Goal: Contribute content: Contribute content

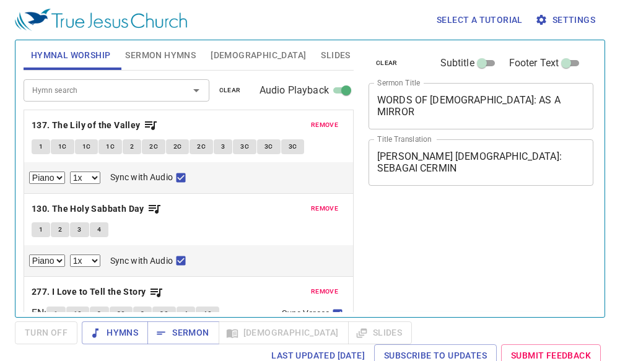
select select "1"
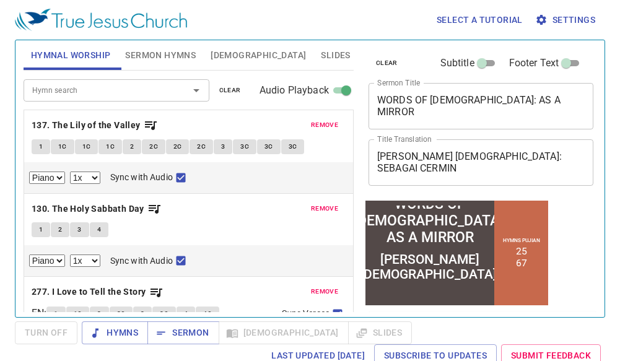
click at [229, 218] on div "remove 130. The Holy Sabbath Day 1 2 3 4 Piano 0.6x 0.7x 0.8x 0.9x 1x 1.1x 1.2x…" at bounding box center [188, 235] width 329 height 83
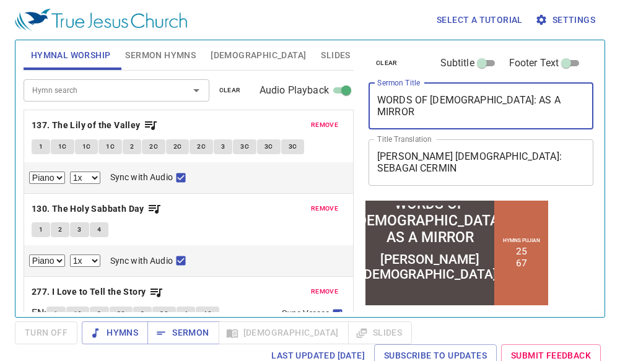
drag, startPoint x: 542, startPoint y: 105, endPoint x: 183, endPoint y: 122, distance: 359.9
click at [183, 122] on div "Hymnal Worship Sermon Hymns Bible Slides Hymn search Hymn search clear Audio Pl…" at bounding box center [310, 173] width 583 height 277
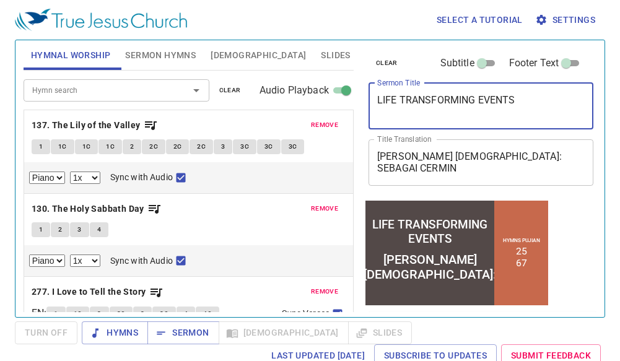
type textarea "LIFE TRANSFORMING EVENTS"
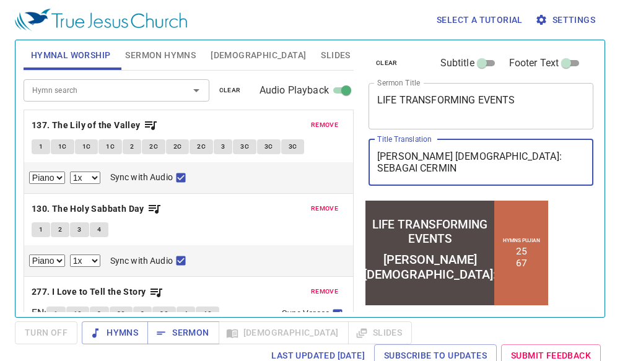
drag, startPoint x: 553, startPoint y: 162, endPoint x: 326, endPoint y: 159, distance: 227.5
click at [326, 159] on div "Hymnal Worship Sermon Hymns Bible Slides Hymn search Hymn search clear Audio Pl…" at bounding box center [310, 173] width 583 height 277
type textarea "PERISTIWA YANG MENGUBAH HIDUP"
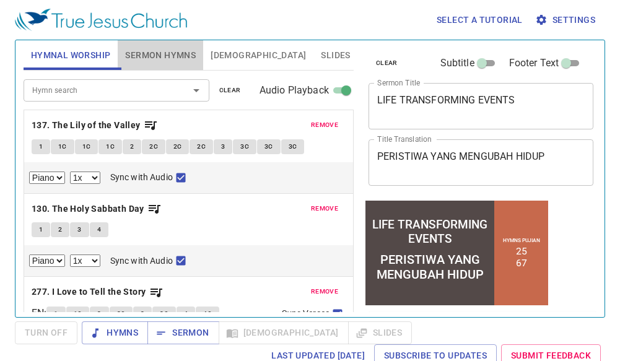
click at [184, 61] on span "Sermon Hymns" at bounding box center [160, 55] width 71 height 15
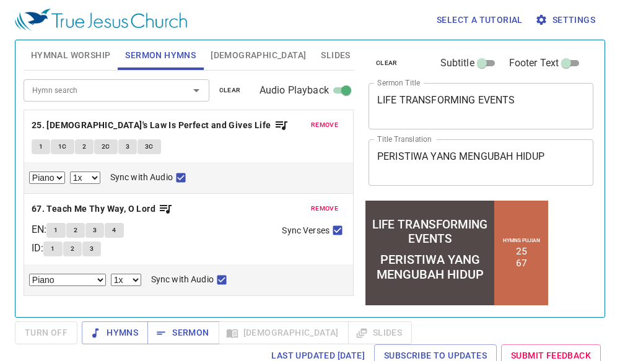
click at [118, 40] on button "Sermon Hymns" at bounding box center [161, 55] width 86 height 30
click at [227, 87] on span "clear" at bounding box center [230, 90] width 22 height 11
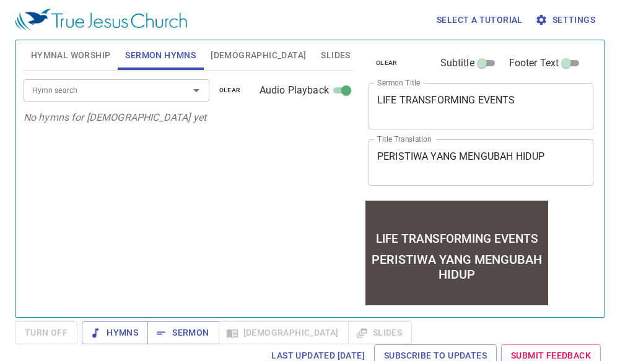
click at [186, 73] on div "Hymn search Hymn search clear Audio Playback" at bounding box center [189, 91] width 330 height 40
click at [190, 94] on icon "Open" at bounding box center [196, 90] width 15 height 15
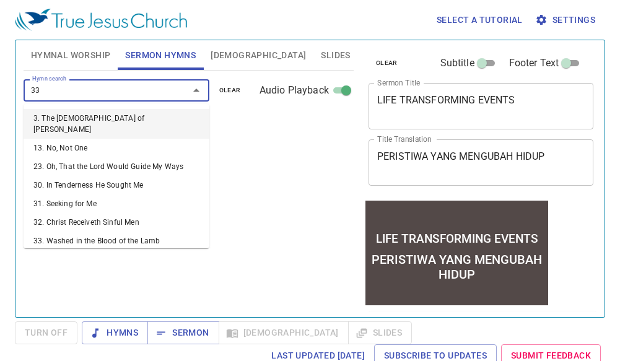
type input "333"
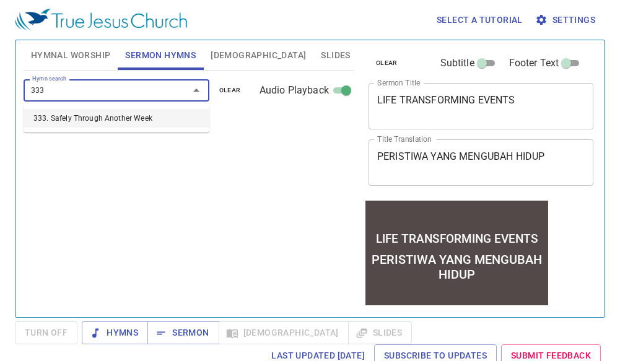
click at [154, 117] on li "333. Safely Through Another Week" at bounding box center [117, 118] width 186 height 19
select select "1"
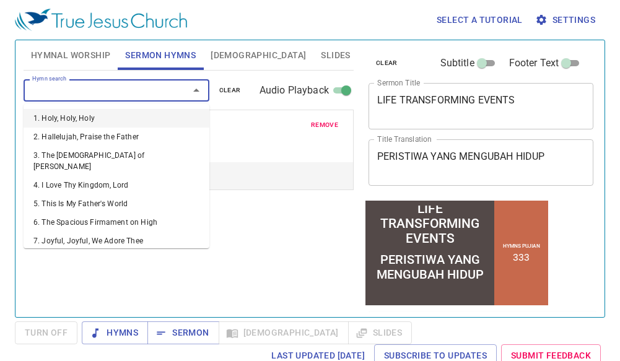
click at [126, 93] on input "Hymn search" at bounding box center [98, 90] width 142 height 14
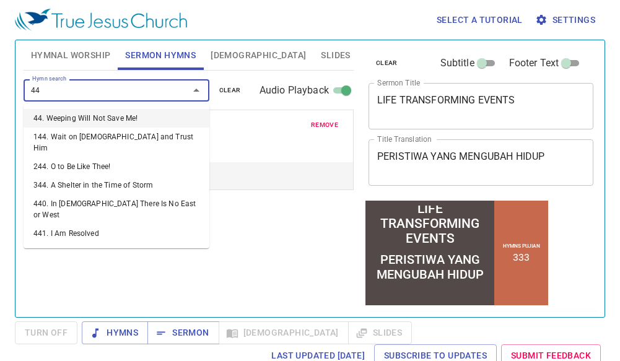
type input "442"
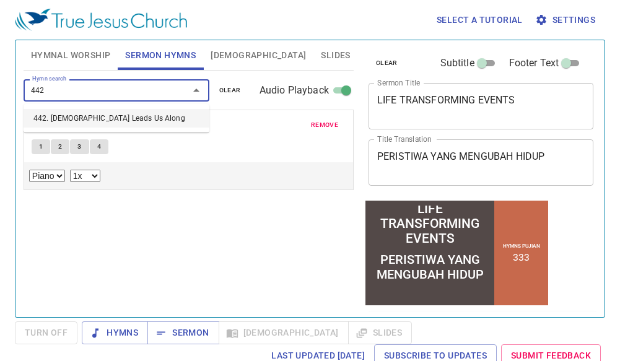
click at [117, 120] on li "442. [DEMOGRAPHIC_DATA] Leads Us Along" at bounding box center [117, 118] width 186 height 19
select select "1"
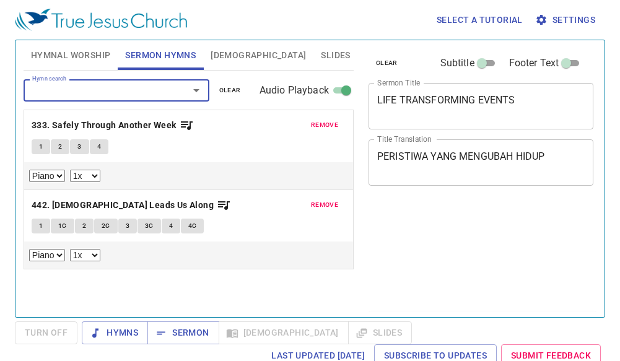
select select "1"
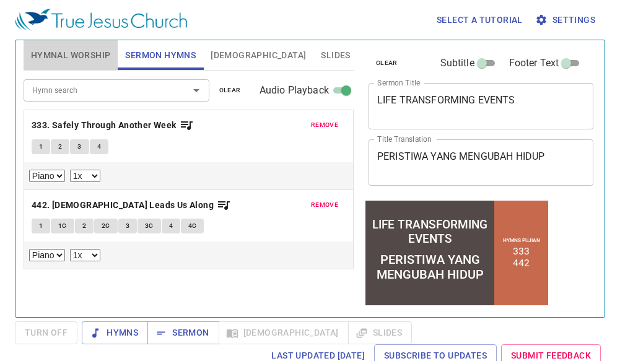
click at [68, 43] on button "Hymnal Worship" at bounding box center [71, 55] width 95 height 30
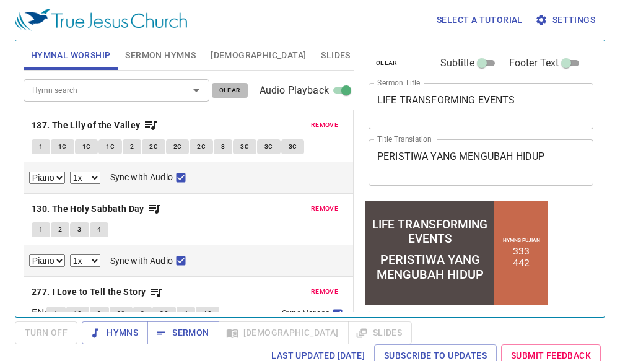
click at [237, 91] on span "clear" at bounding box center [230, 90] width 22 height 11
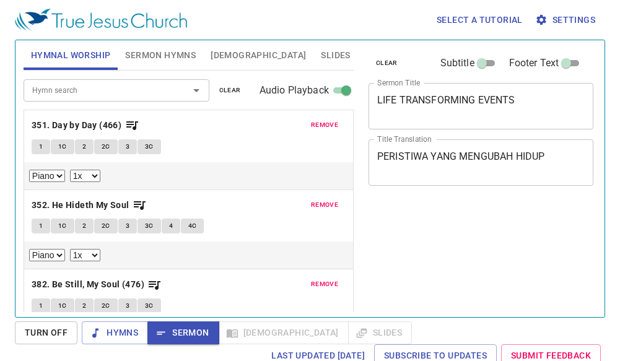
select select "1"
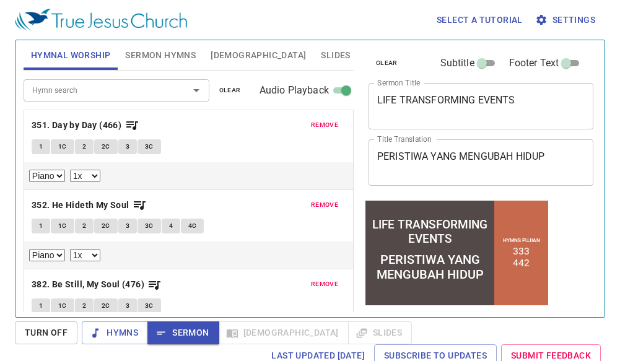
scroll to position [117, 0]
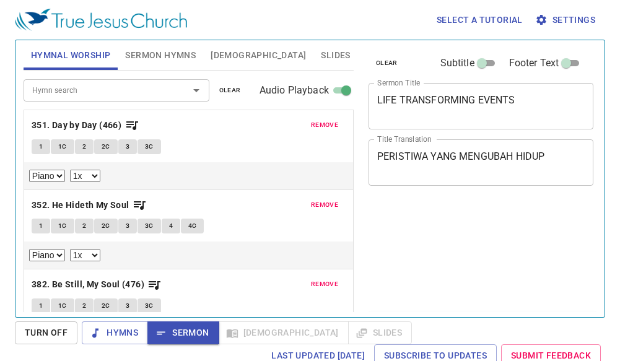
select select "1"
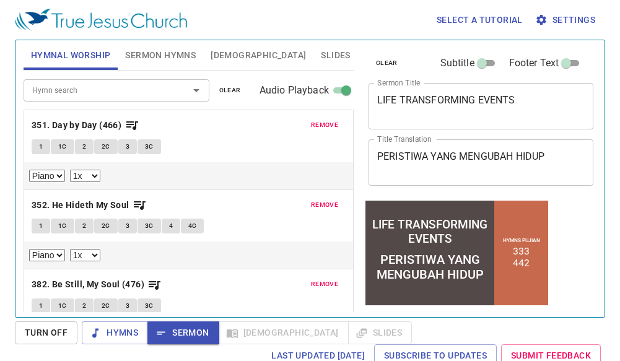
scroll to position [117, 0]
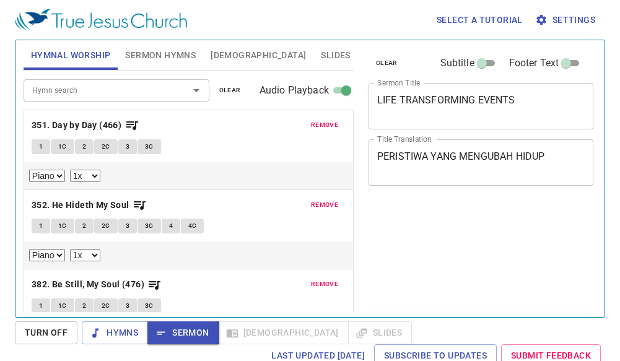
select select "1"
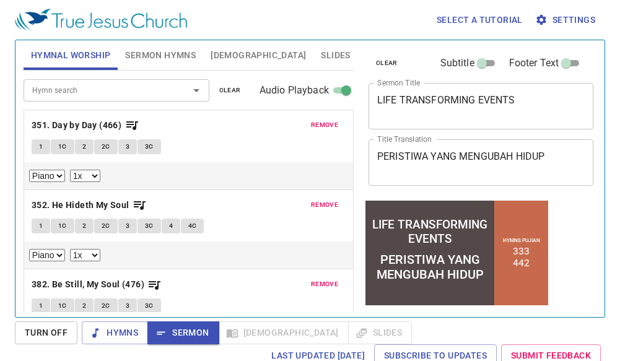
scroll to position [117, 0]
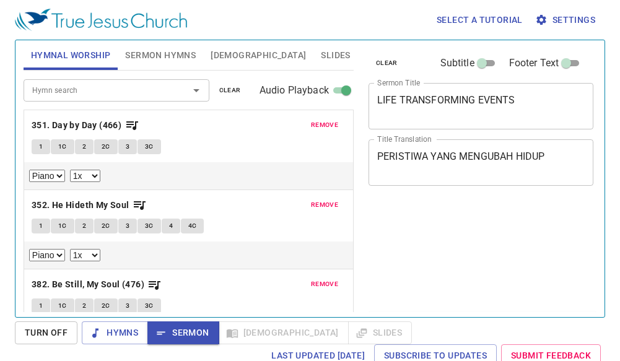
select select "1"
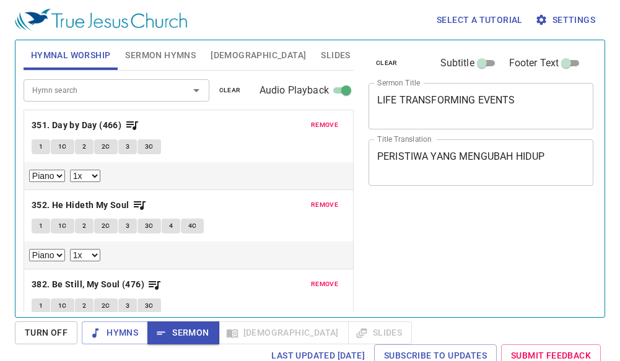
select select "1"
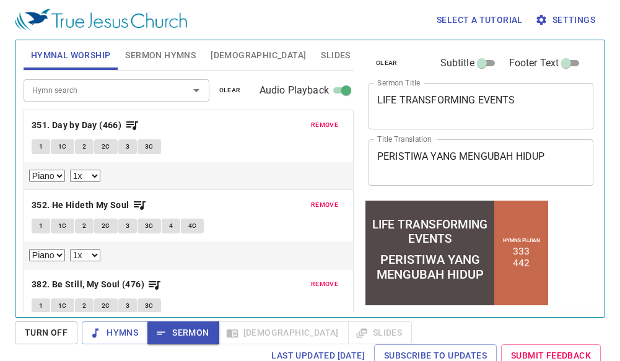
scroll to position [117, 0]
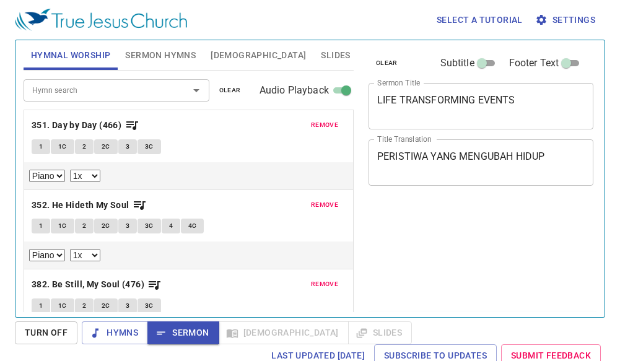
select select "1"
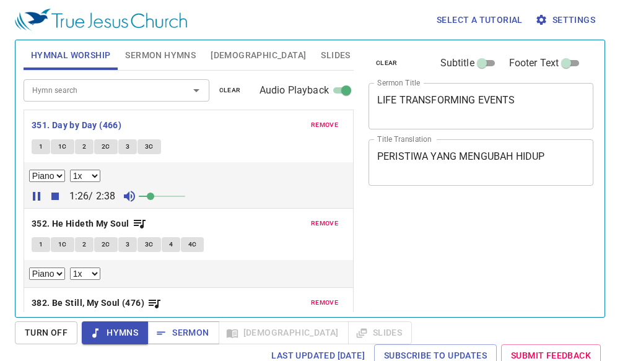
select select "1"
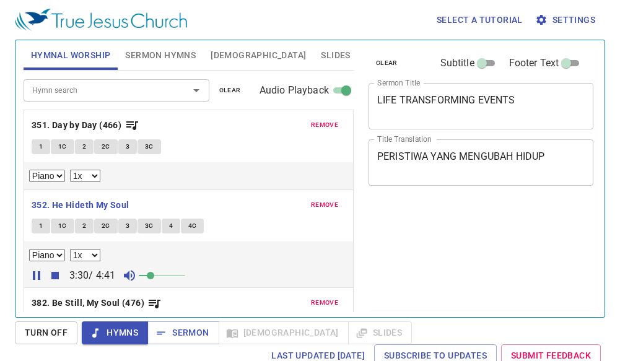
select select "1"
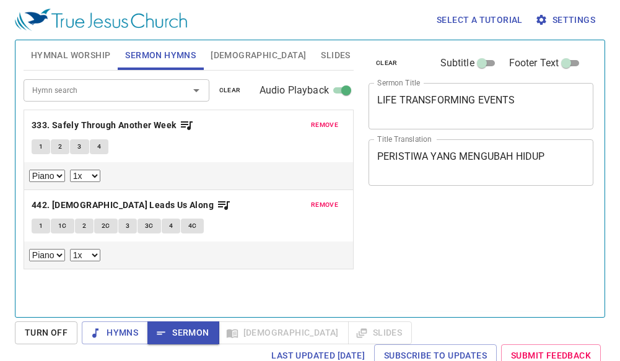
select select "1"
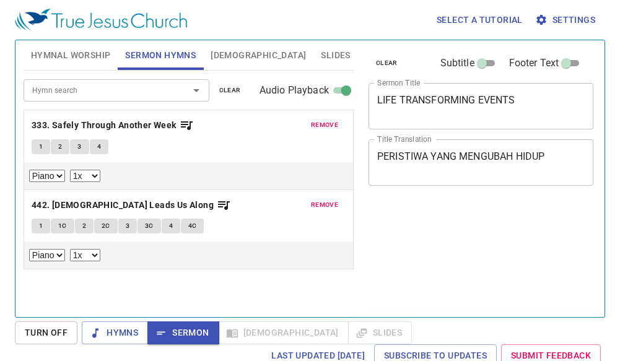
select select "1"
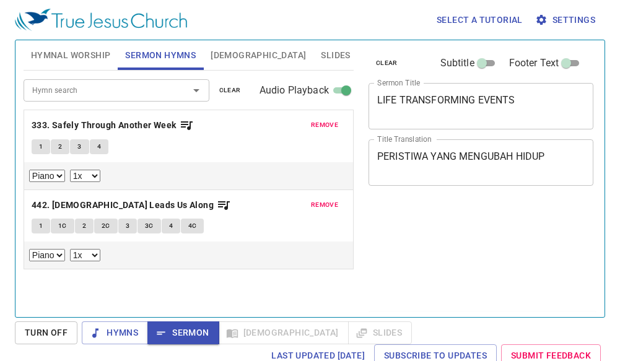
select select "1"
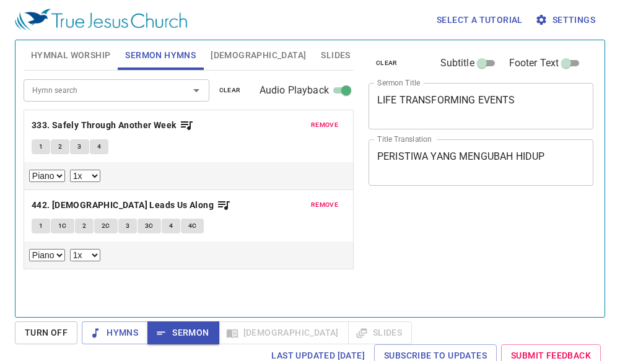
select select "1"
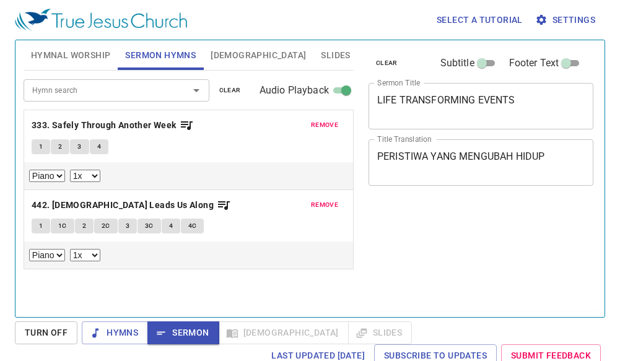
select select "1"
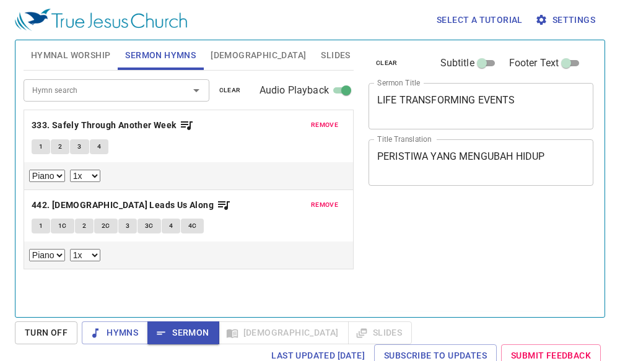
select select "1"
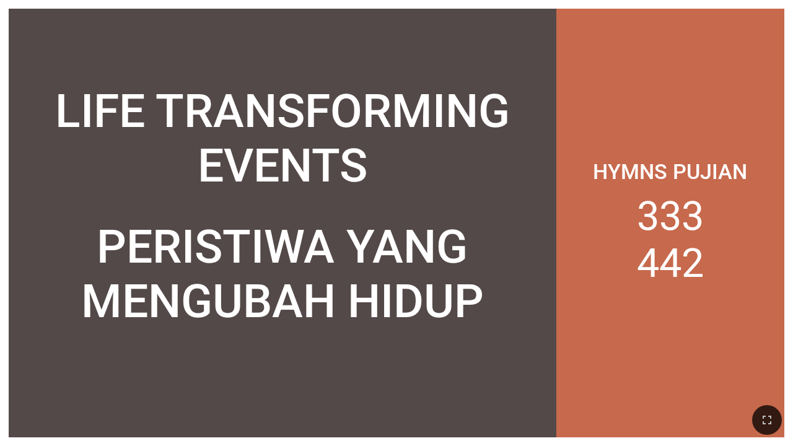
click at [40, 257] on div "PERISTIWA YANG MENGUBAH HIDUP" at bounding box center [282, 273] width 530 height 109
